Goal: Task Accomplishment & Management: Manage account settings

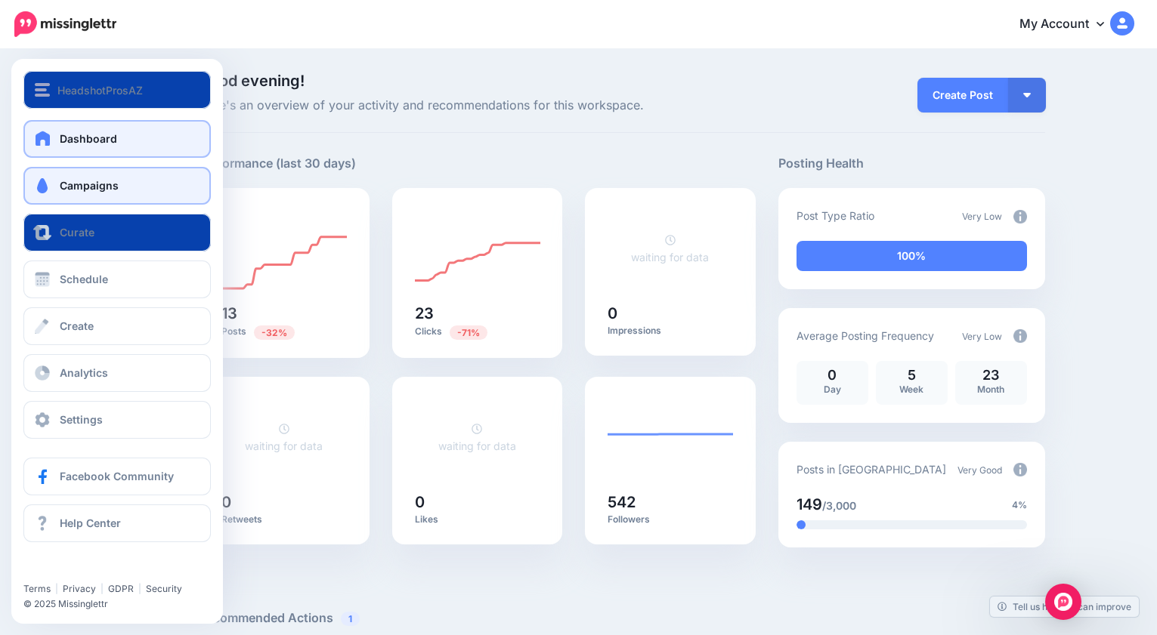
click at [104, 187] on span "Campaigns" at bounding box center [89, 185] width 59 height 13
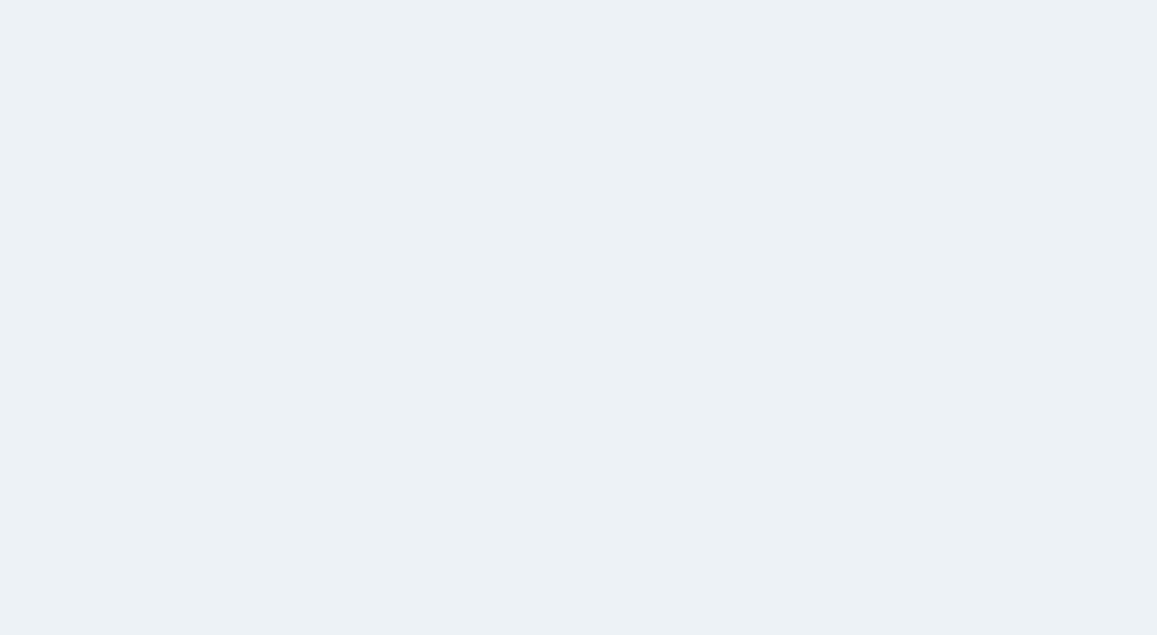
click at [109, 183] on div "Drip Campaigns Drive traffic on autopilot Active 12 10 5" at bounding box center [578, 349] width 1157 height 597
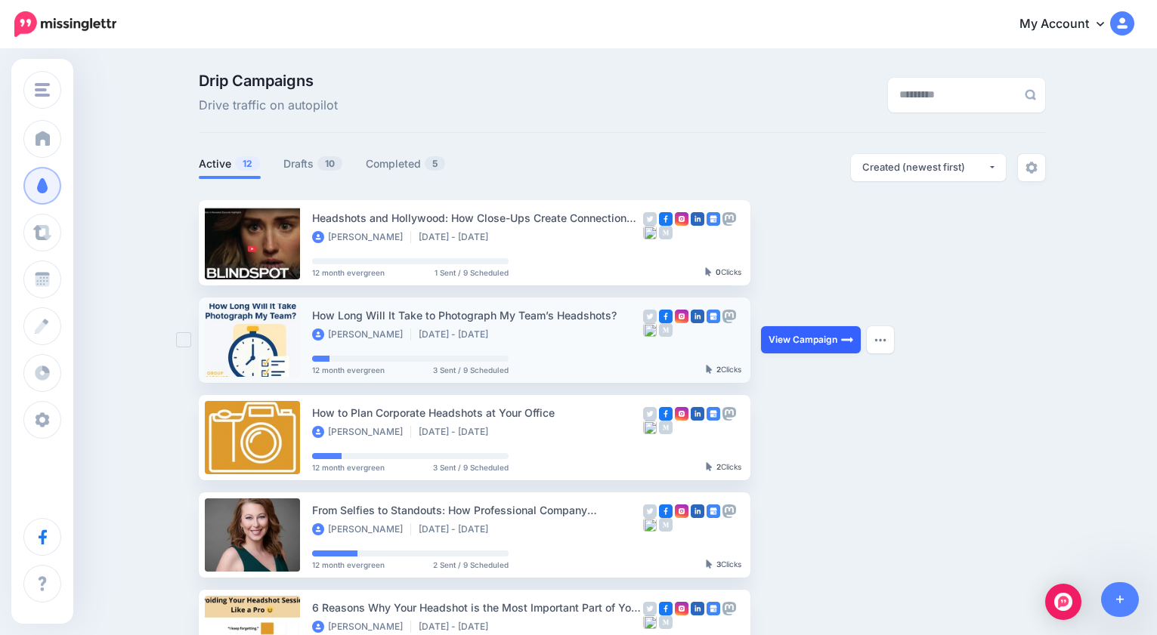
click at [810, 341] on link "View Campaign" at bounding box center [811, 339] width 100 height 27
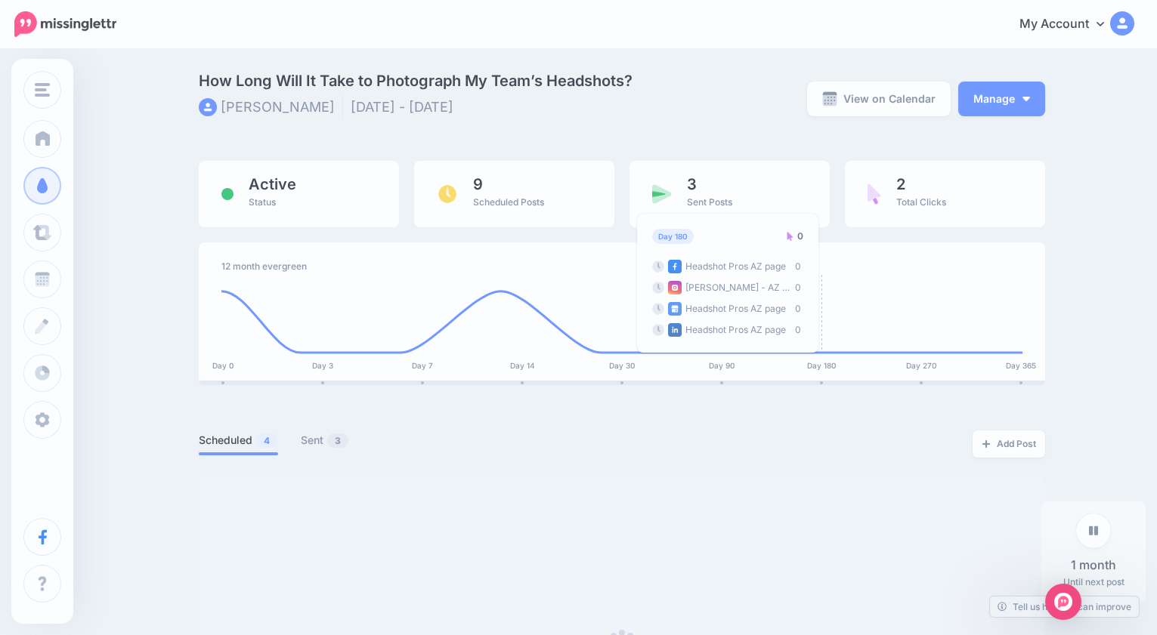
click at [833, 340] on foreignobject at bounding box center [621, 314] width 801 height 82
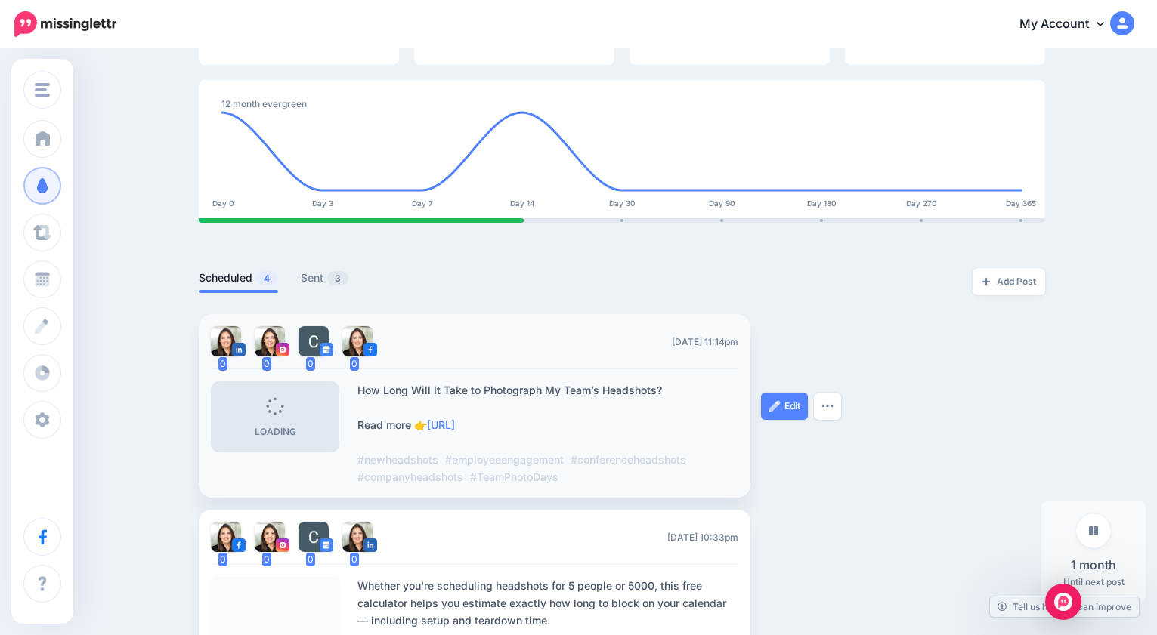
scroll to position [165, 0]
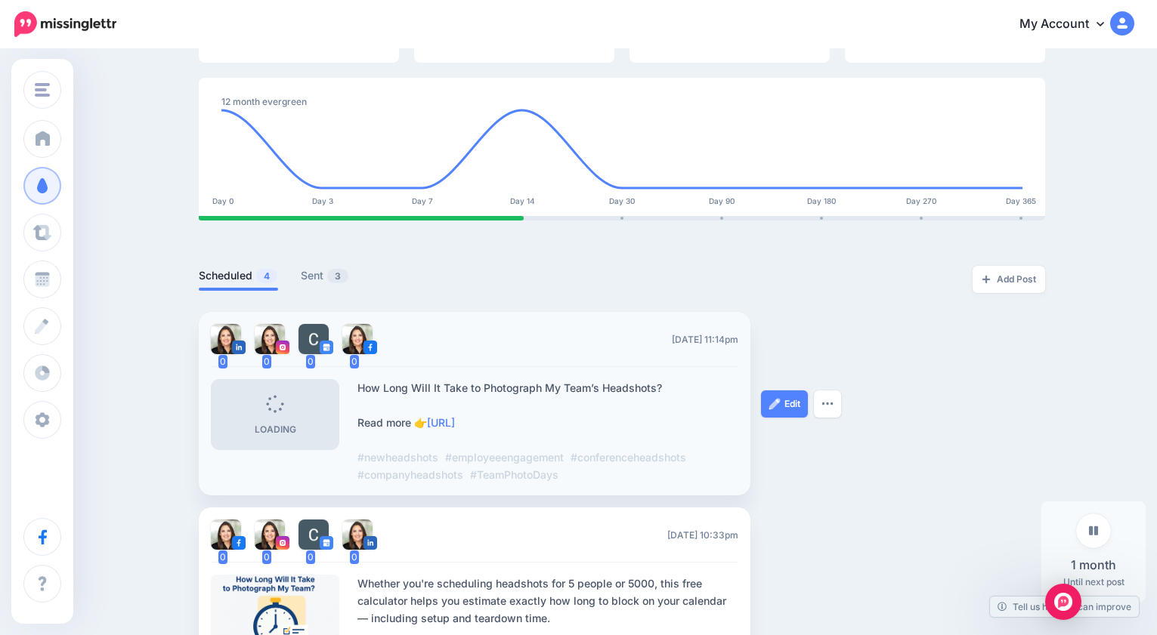
click at [355, 334] on img at bounding box center [357, 339] width 30 height 30
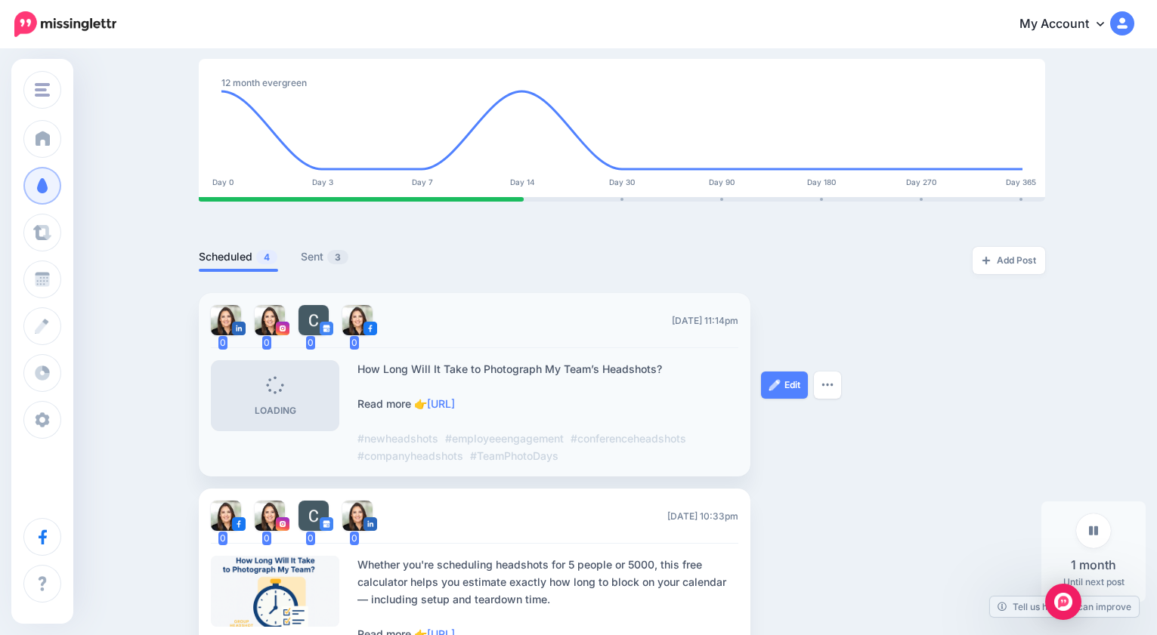
scroll to position [0, 0]
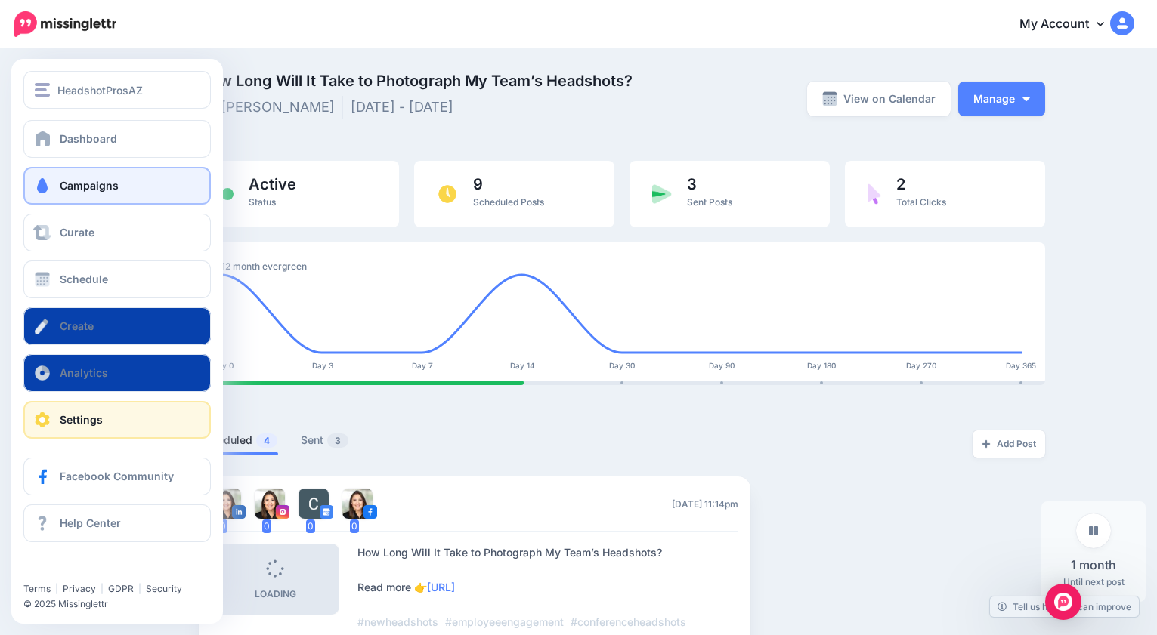
click at [97, 421] on span "Settings" at bounding box center [81, 419] width 43 height 13
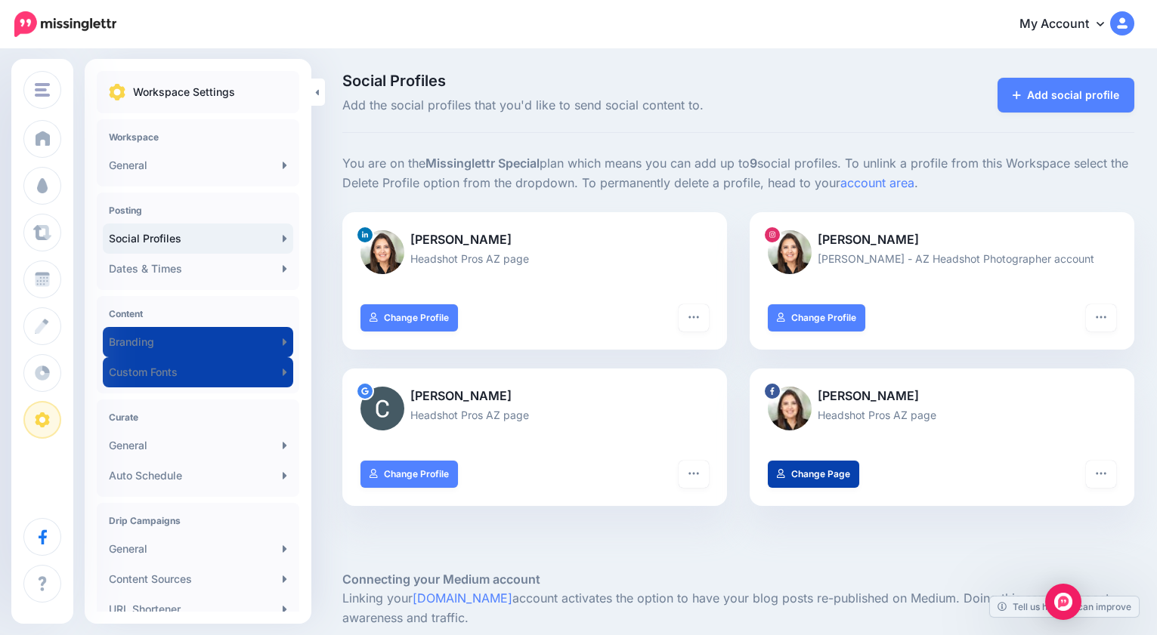
click at [626, 552] on div at bounding box center [738, 547] width 792 height 45
click at [1108, 474] on button "button" at bounding box center [1101, 474] width 30 height 27
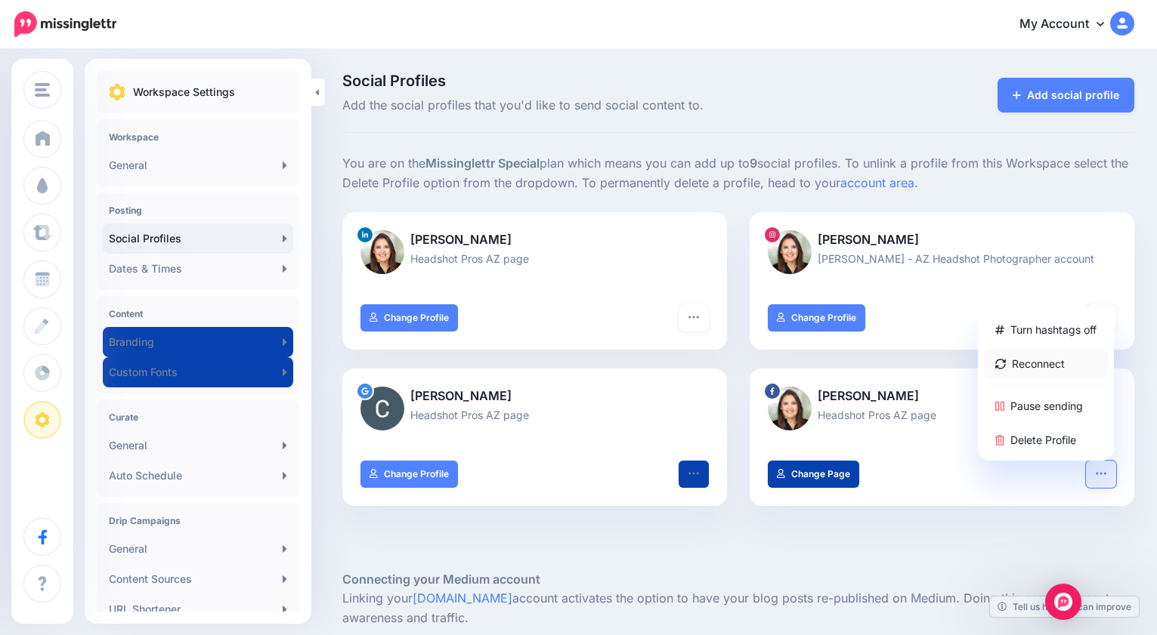
click at [1031, 361] on link "Reconnect" at bounding box center [1046, 363] width 124 height 29
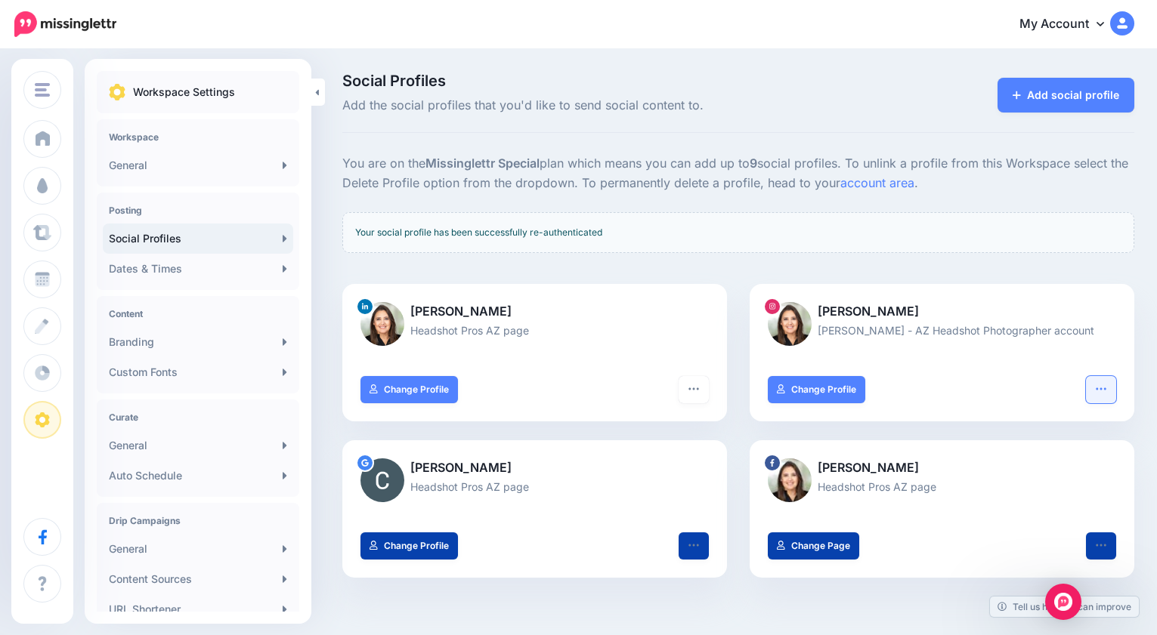
click at [1100, 388] on icon "button" at bounding box center [1101, 389] width 10 height 2
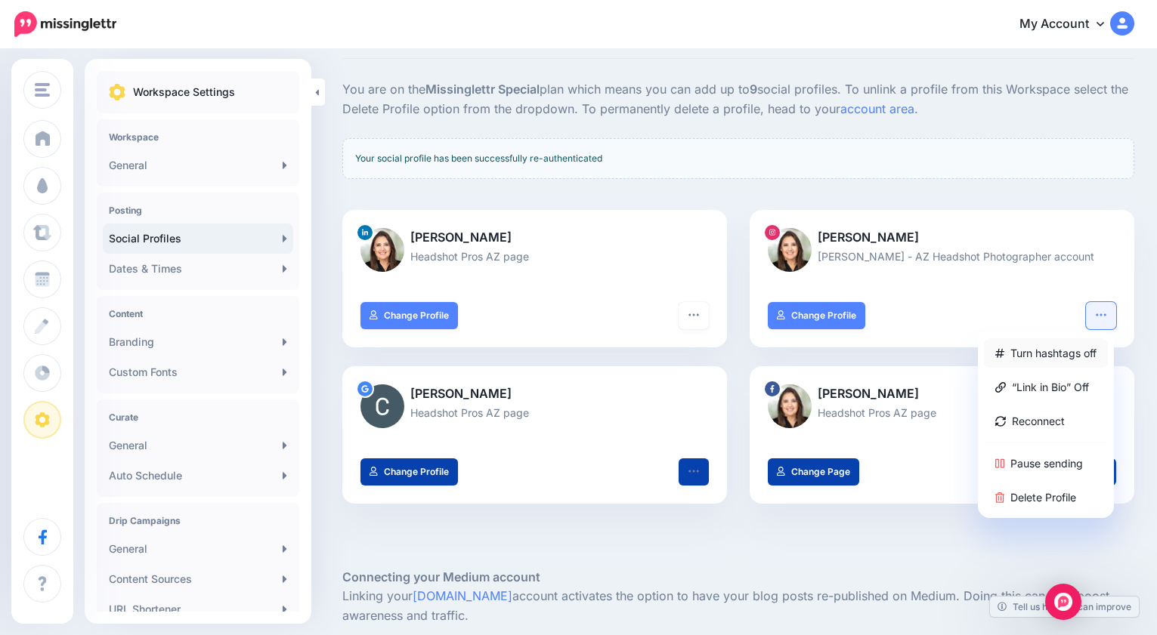
scroll to position [77, 0]
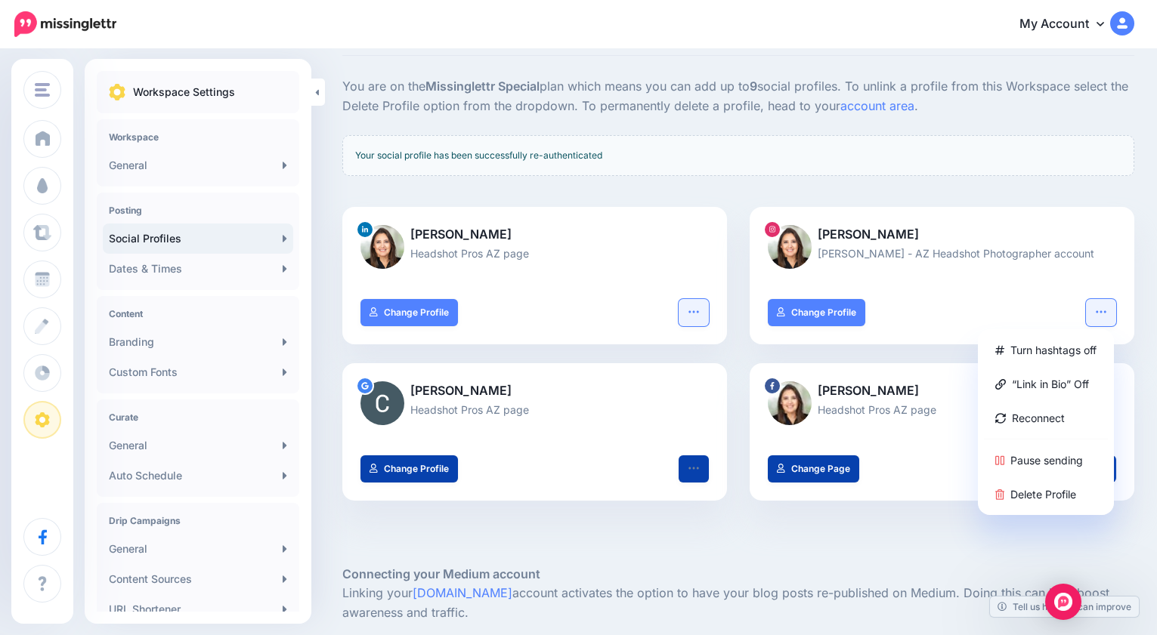
click at [690, 312] on icon "button" at bounding box center [693, 312] width 10 height 2
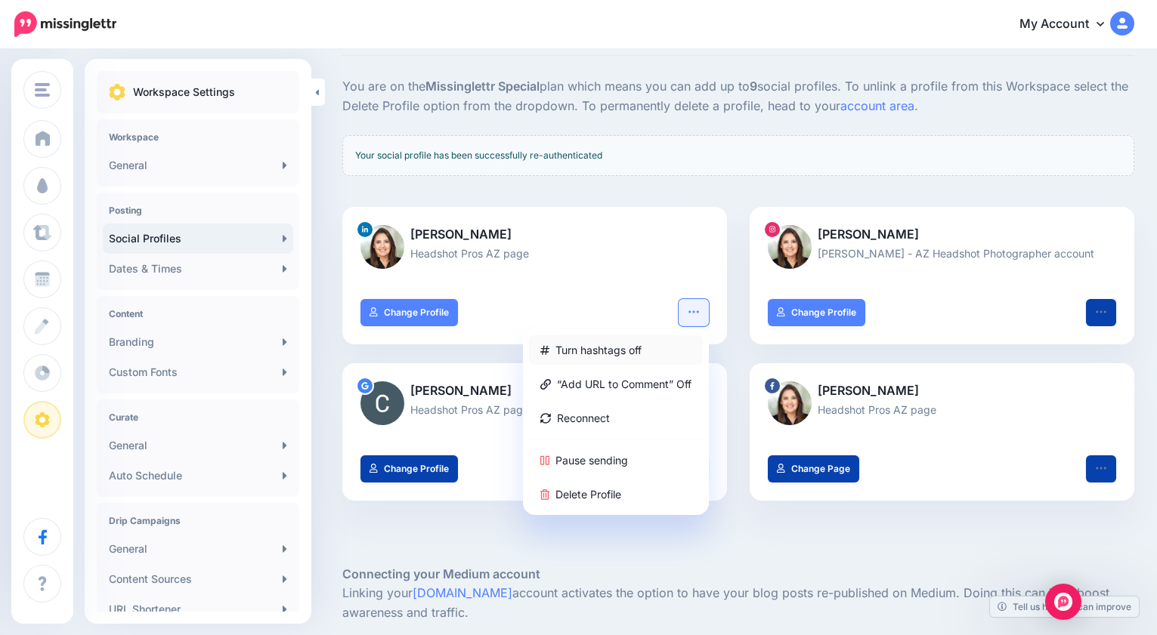
click at [628, 349] on link "Turn hashtags off" at bounding box center [616, 349] width 174 height 29
click at [991, 130] on div at bounding box center [738, 125] width 792 height 19
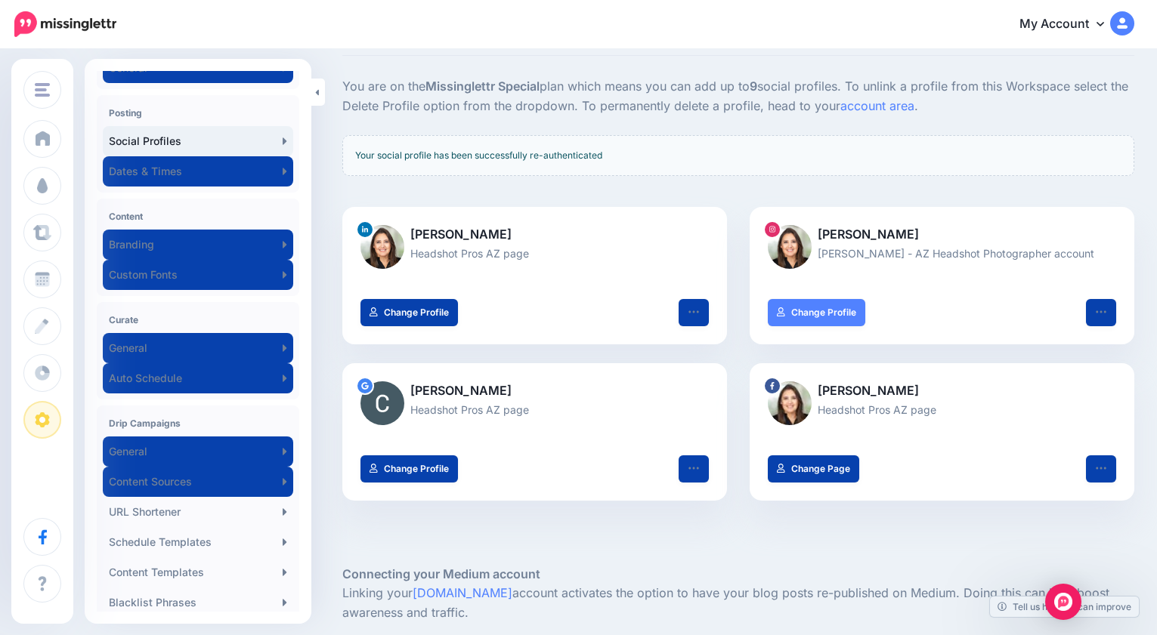
scroll to position [195, 0]
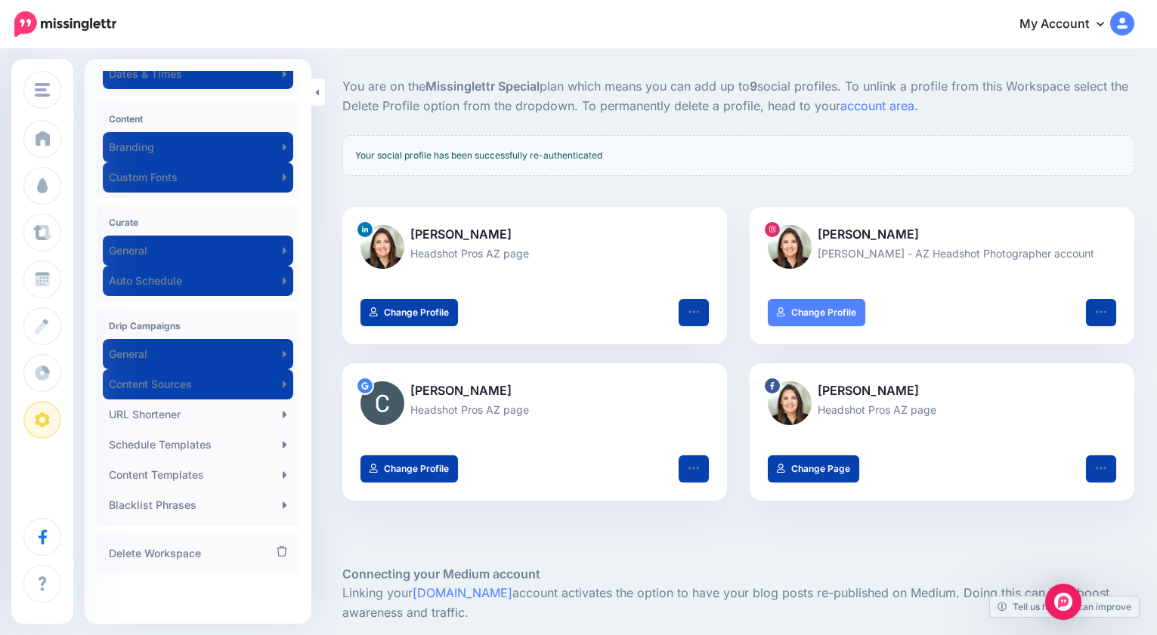
click at [131, 221] on h4 "Curate" at bounding box center [198, 222] width 178 height 11
click at [122, 224] on h4 "Curate" at bounding box center [198, 222] width 178 height 11
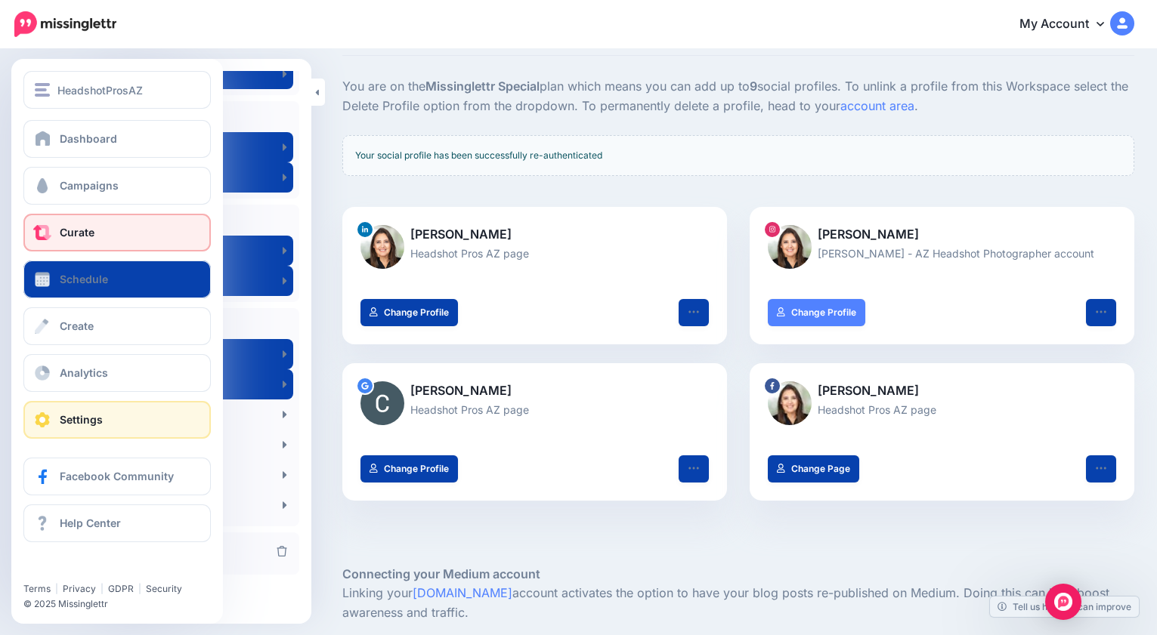
click at [125, 231] on link "Curate" at bounding box center [116, 233] width 187 height 38
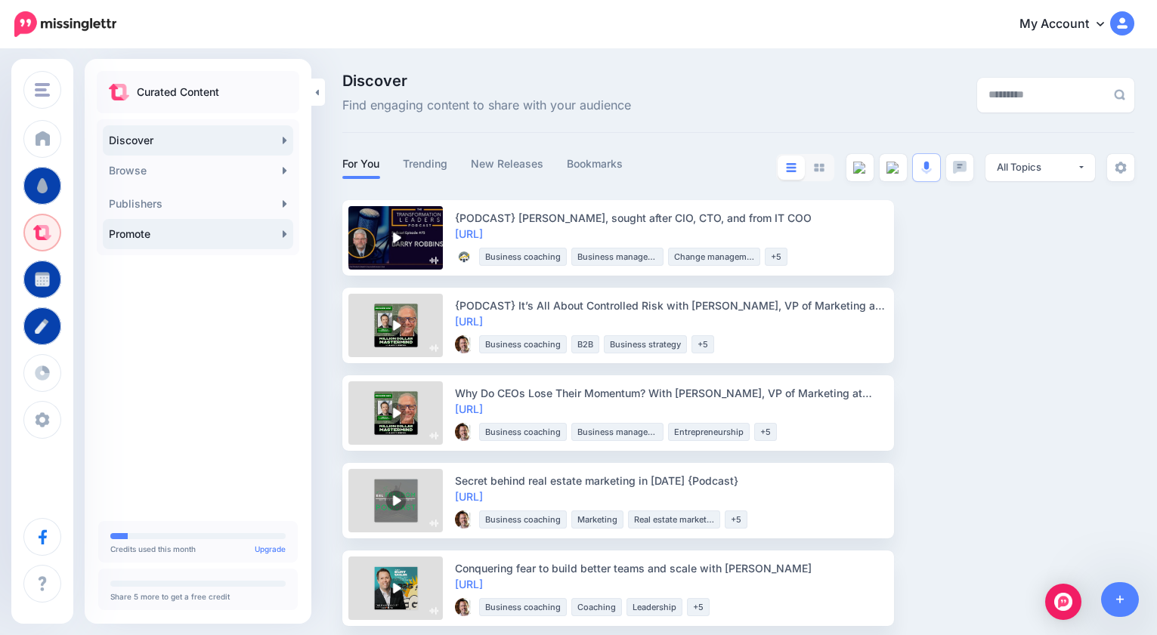
click at [196, 233] on link "Promote" at bounding box center [198, 234] width 190 height 30
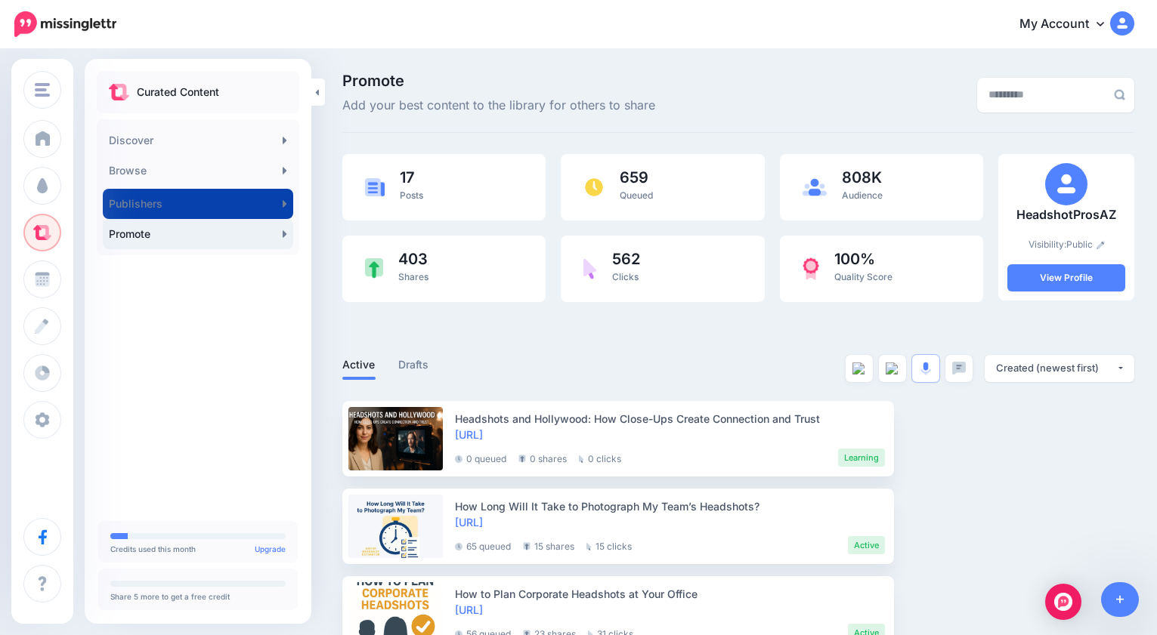
click at [187, 233] on link "Promote" at bounding box center [198, 234] width 190 height 30
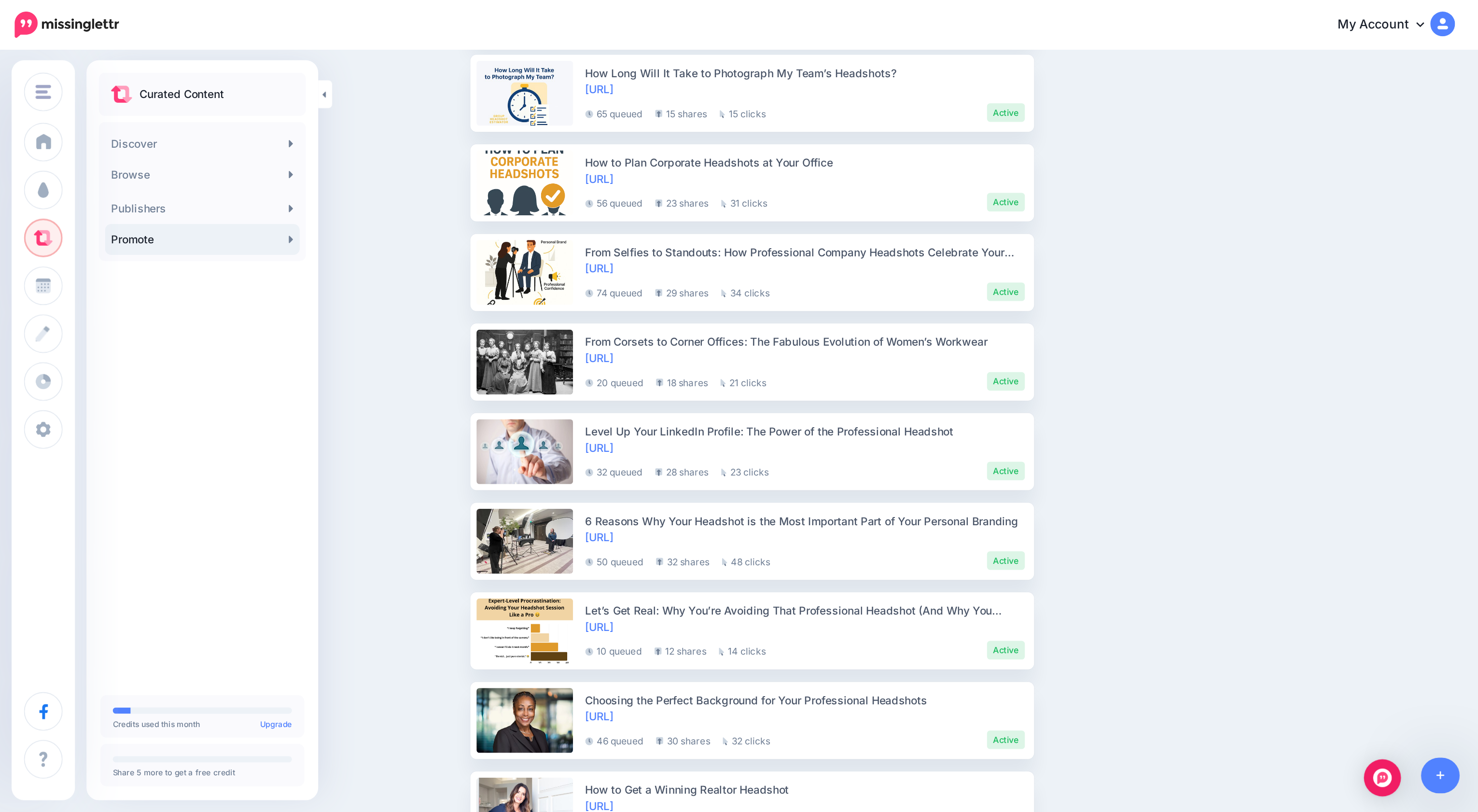
scroll to position [278, 0]
